Goal: Navigation & Orientation: Find specific page/section

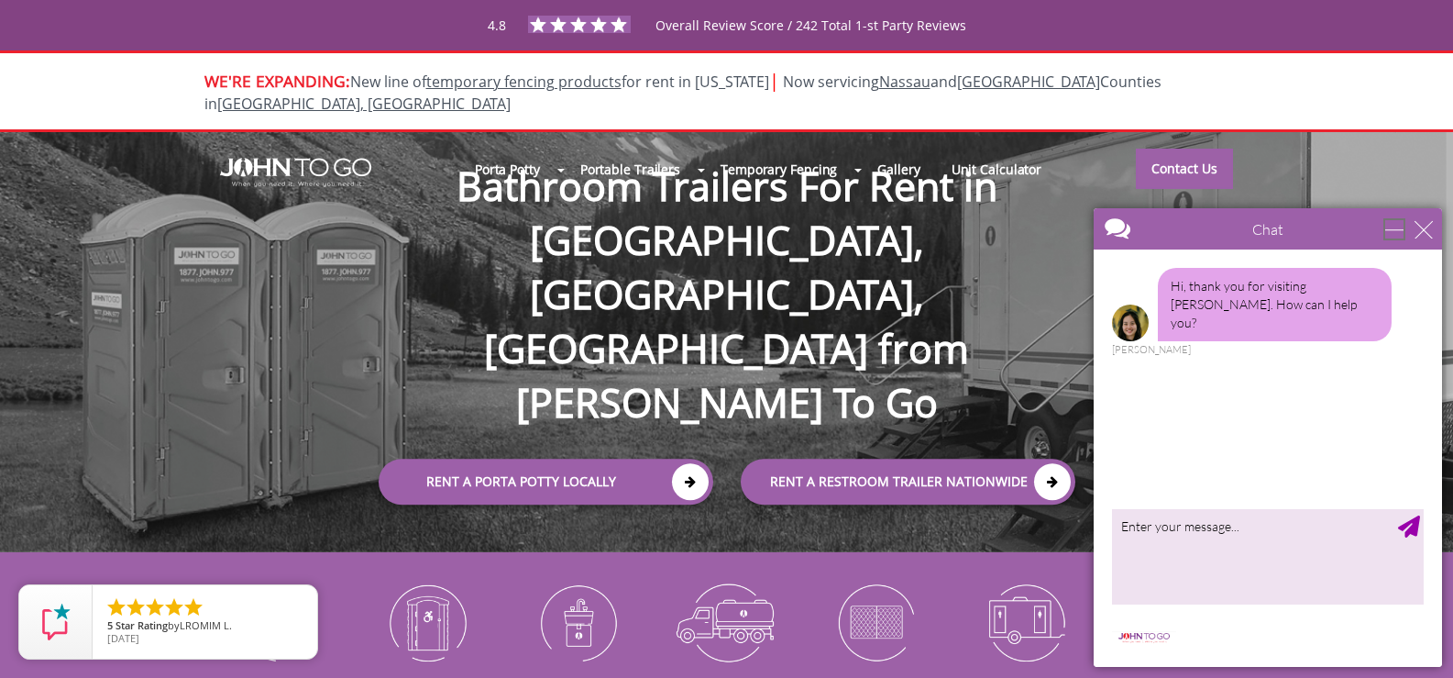
drag, startPoint x: 2451, startPoint y: 426, endPoint x: 1391, endPoint y: 230, distance: 1078.0
click at [1391, 230] on div "minimize" at bounding box center [1395, 229] width 18 height 18
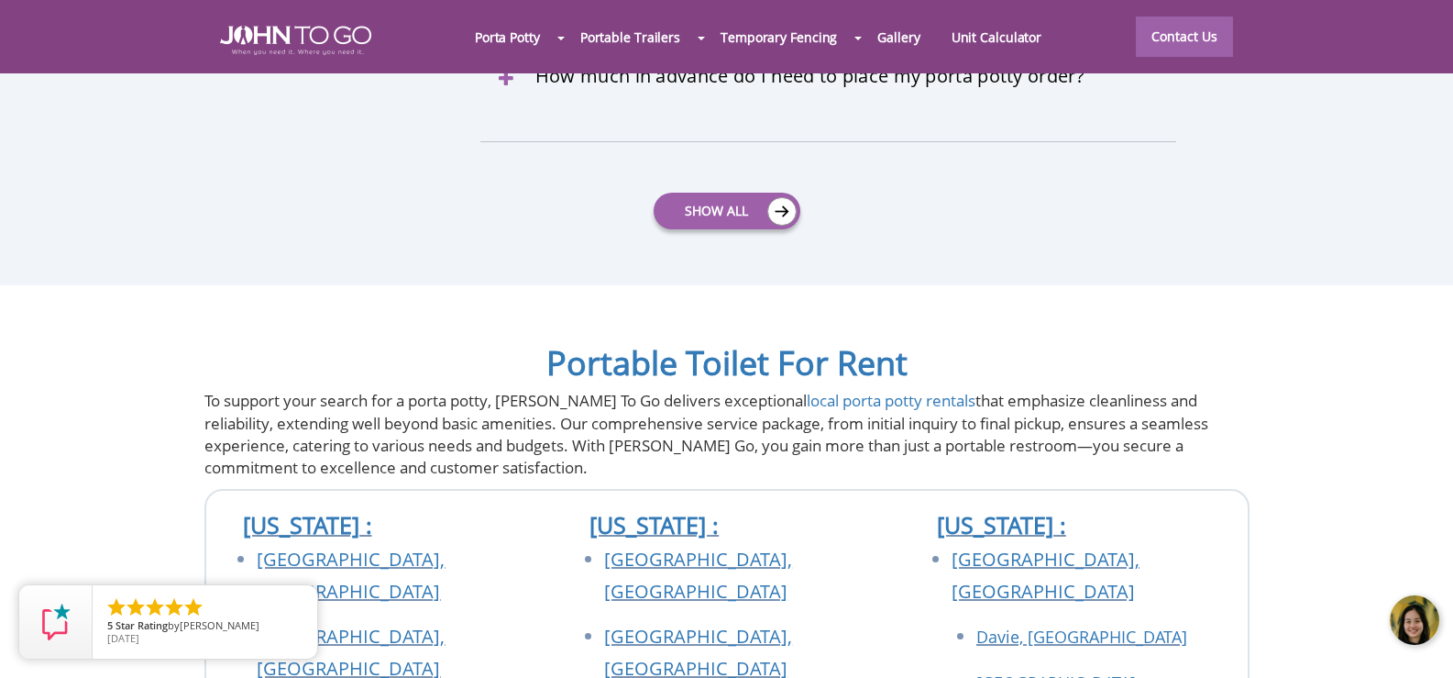
scroll to position [6327, 0]
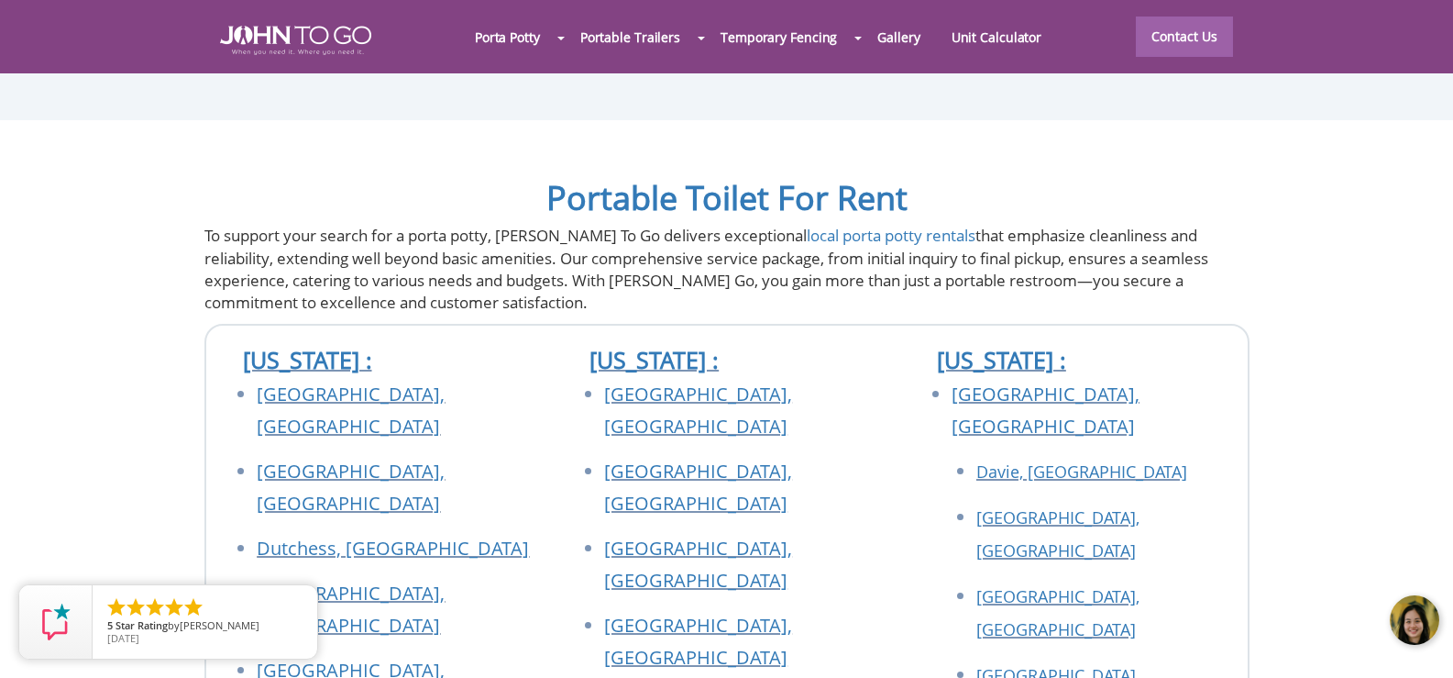
drag, startPoint x: 302, startPoint y: 599, endPoint x: 393, endPoint y: 489, distance: 143.2
click at [0, 0] on icon "close" at bounding box center [0, 0] width 0 height 0
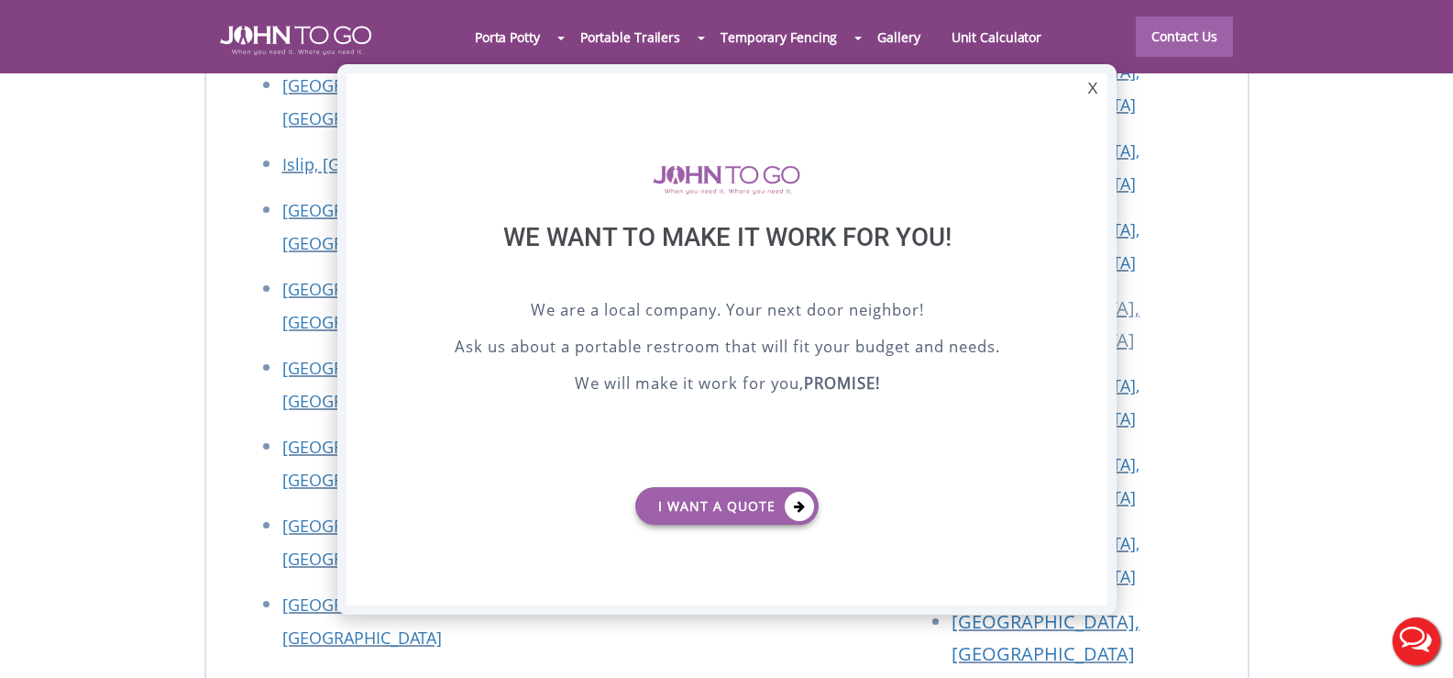
scroll to position [0, 0]
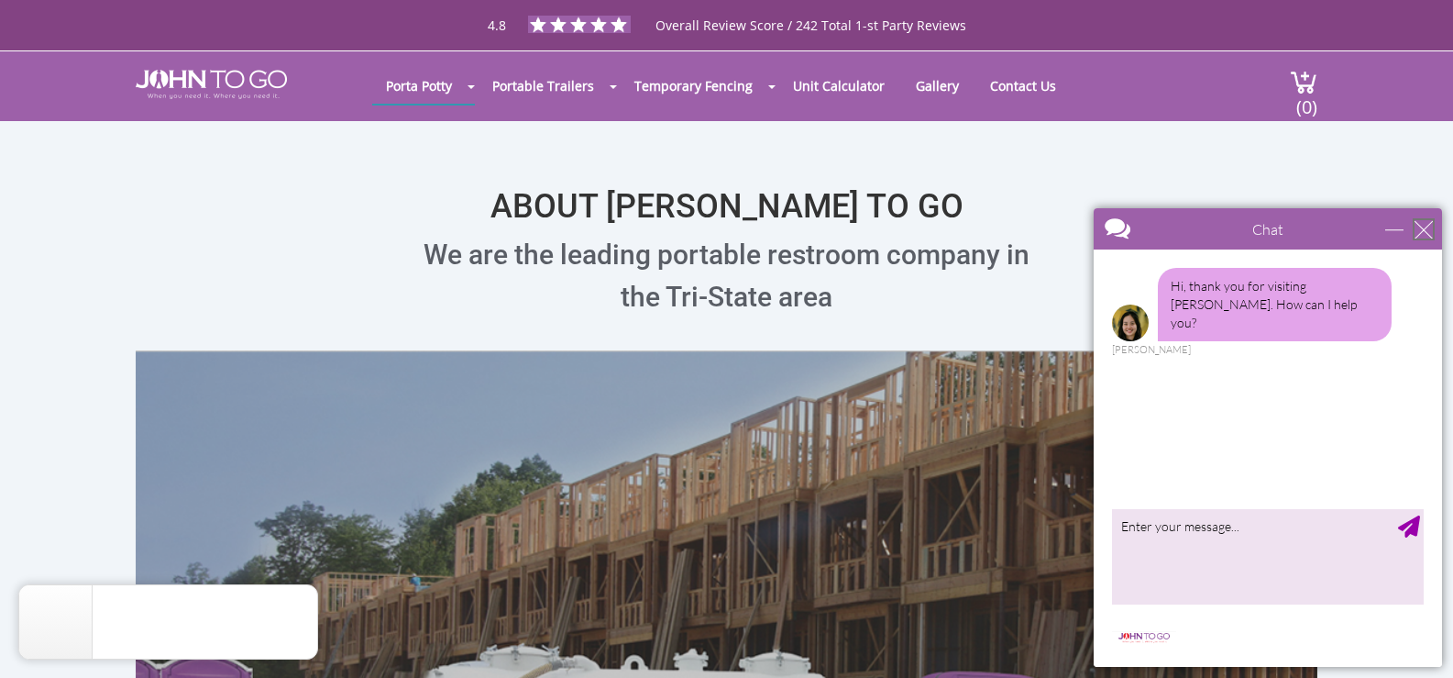
click at [1429, 237] on div "close" at bounding box center [1424, 229] width 18 height 18
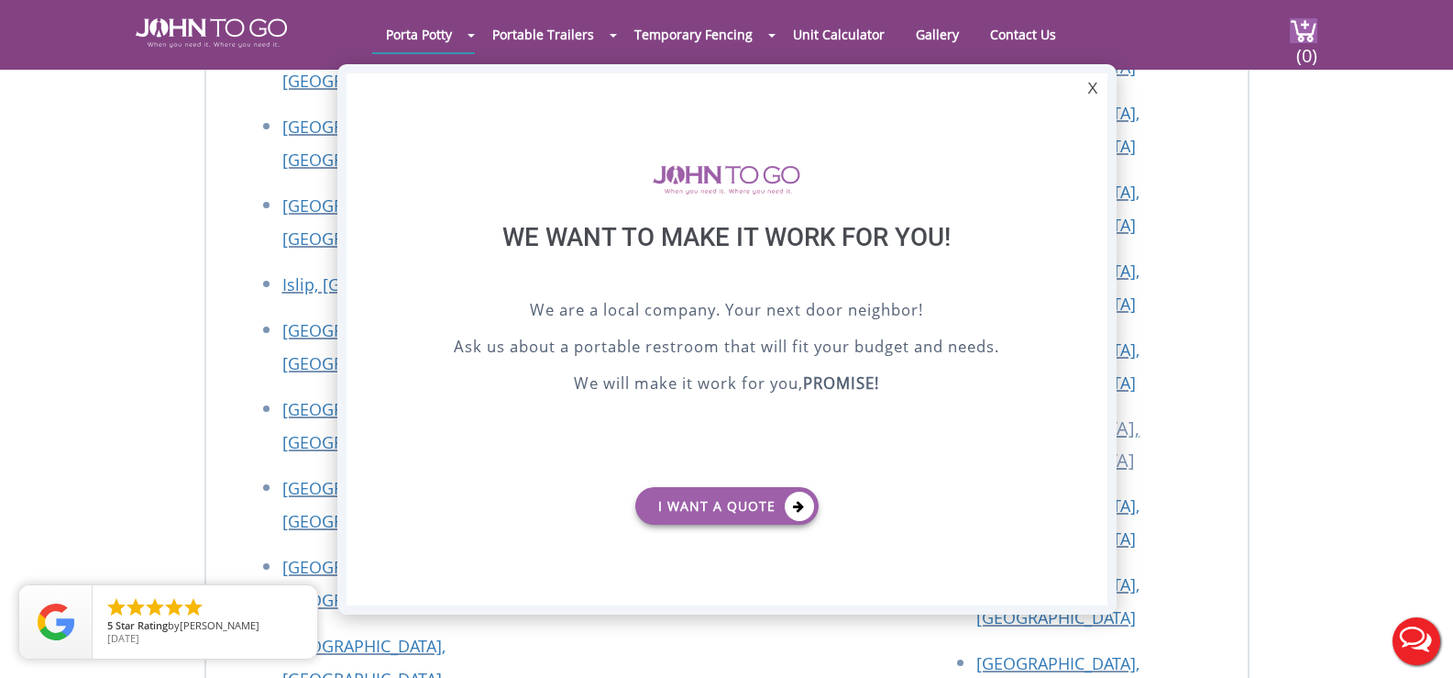
click at [941, 32] on div at bounding box center [726, 339] width 1453 height 678
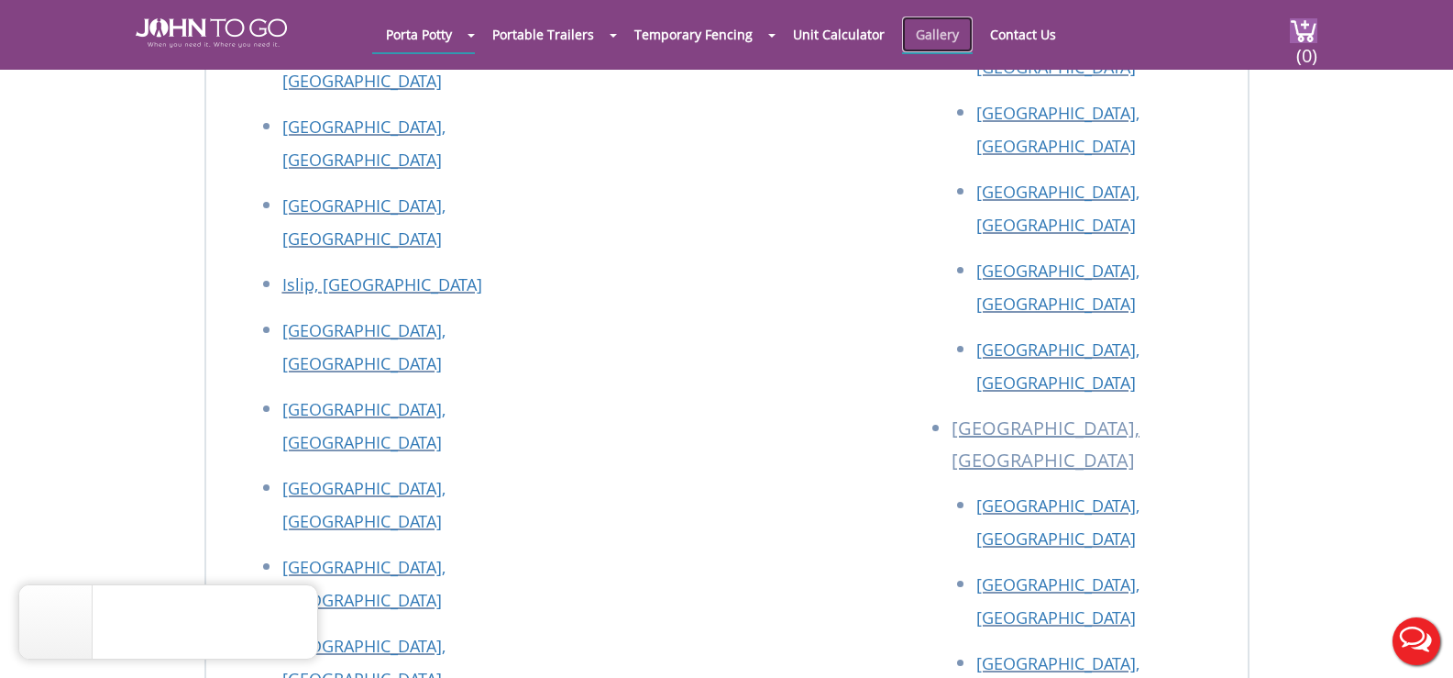
click at [911, 32] on link "Gallery" at bounding box center [937, 35] width 71 height 36
